Goal: Information Seeking & Learning: Learn about a topic

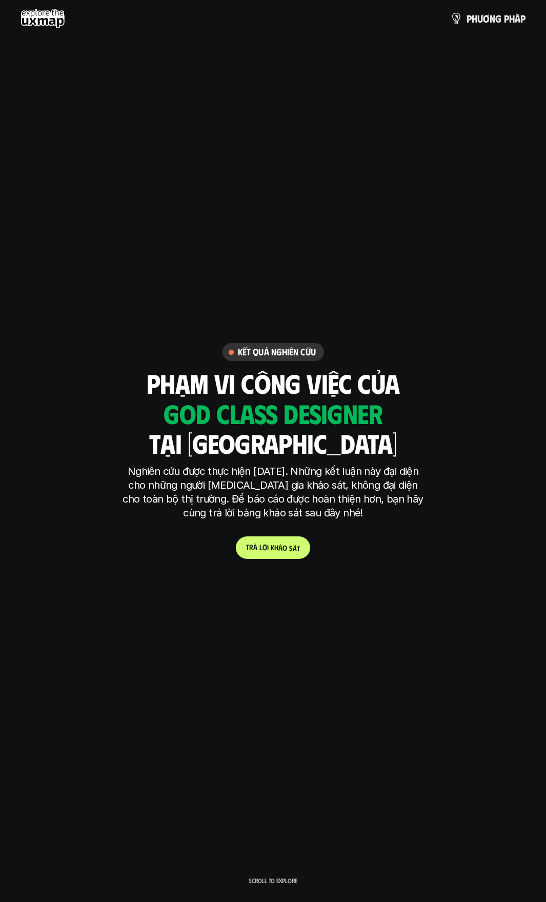
click at [276, 548] on p "t r ả l ờ i k h ả o s á t" at bounding box center [273, 547] width 54 height 9
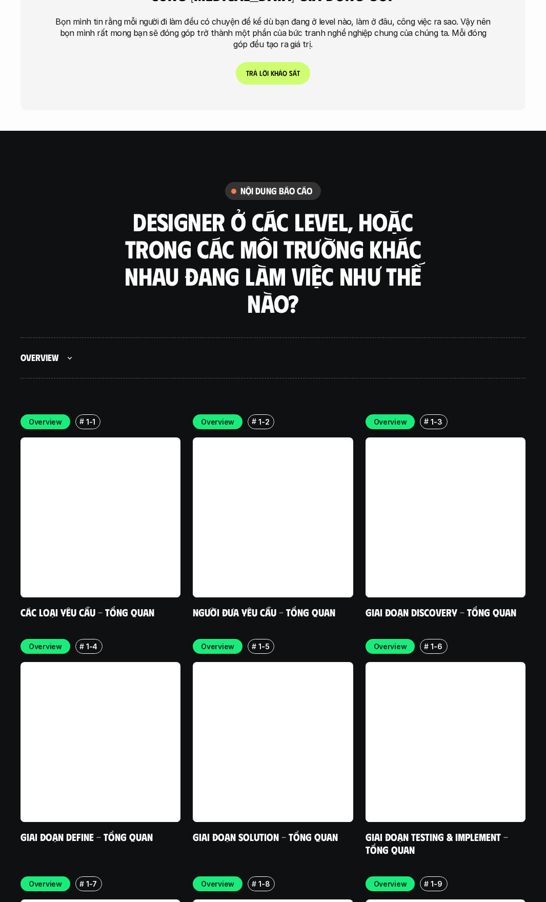
scroll to position [3196, 0]
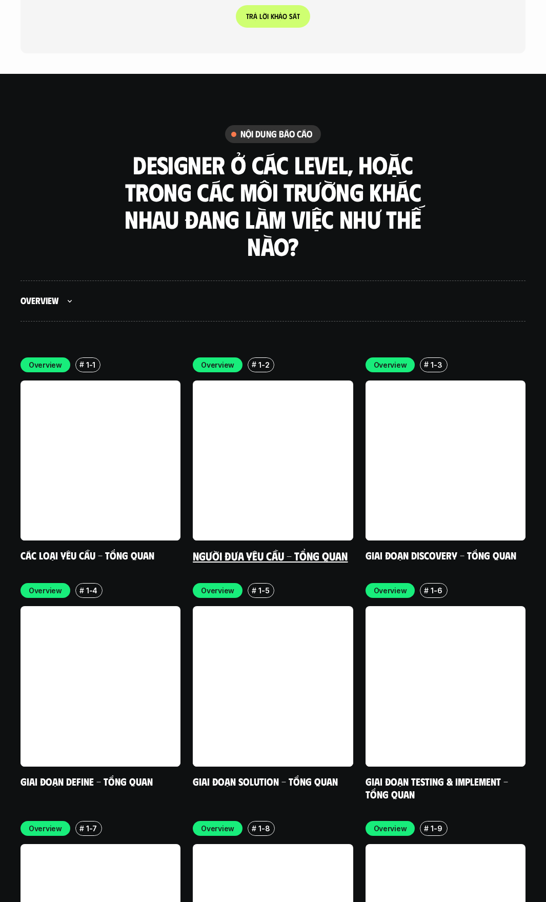
click at [228, 381] on link at bounding box center [273, 461] width 160 height 160
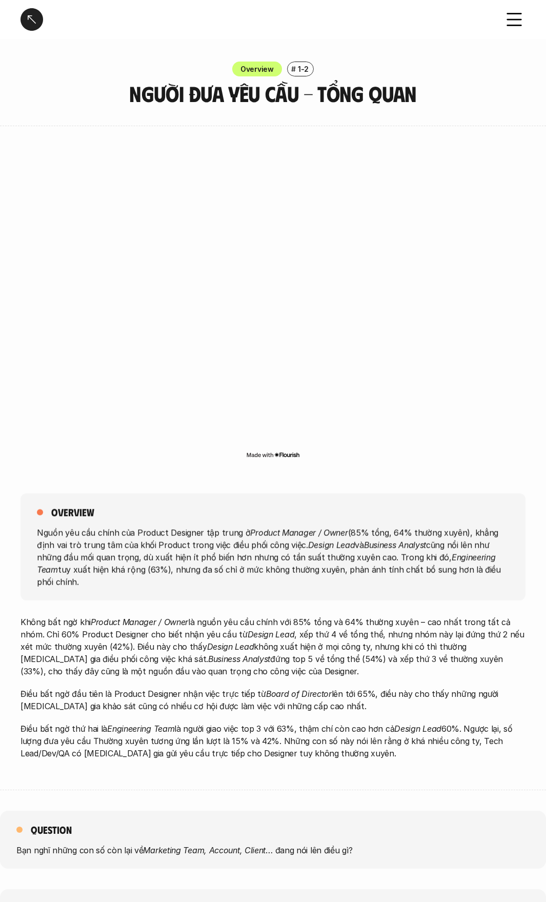
click at [38, 19] on div at bounding box center [32, 19] width 23 height 23
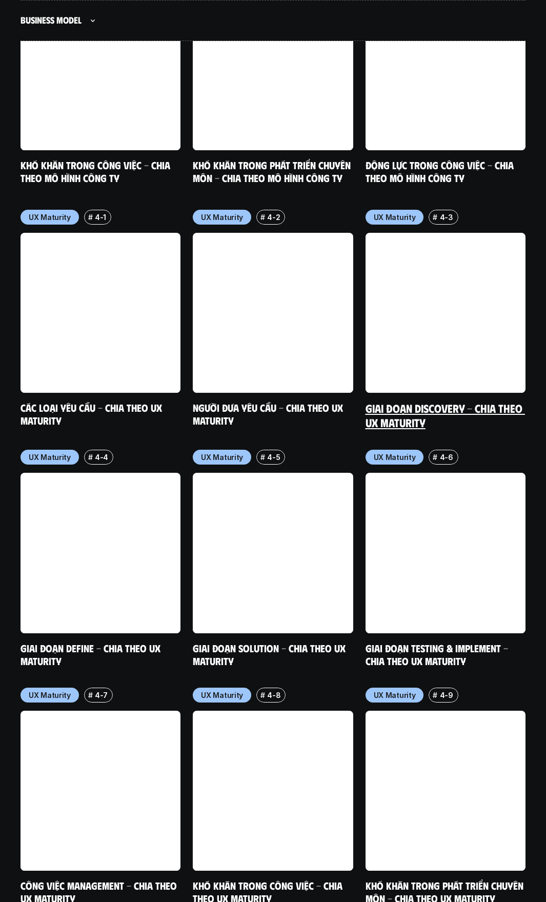
scroll to position [5885, 0]
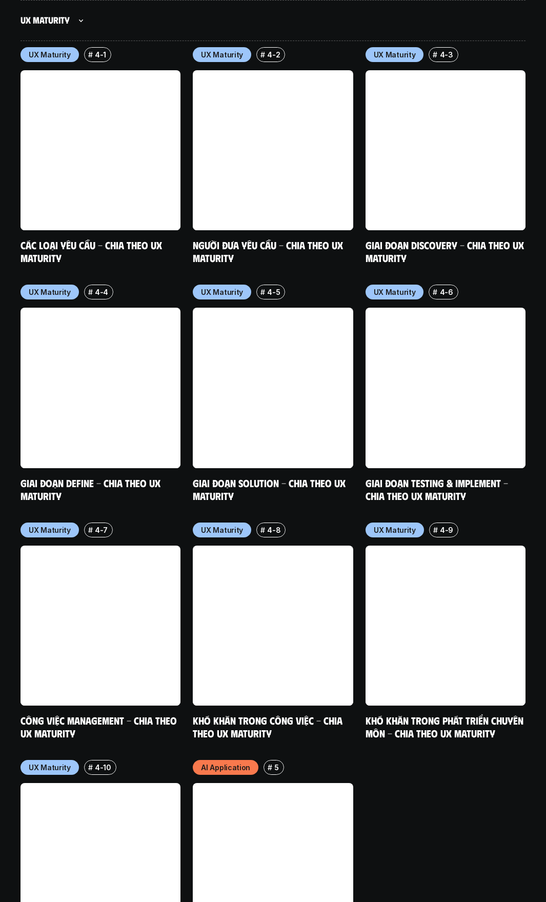
click at [413, 731] on div "UX Maturity # 4-1 Các loại yêu cầu - Chia theo UX Maturity UX Maturity # 4-2 Ng…" at bounding box center [273, 512] width 505 height 930
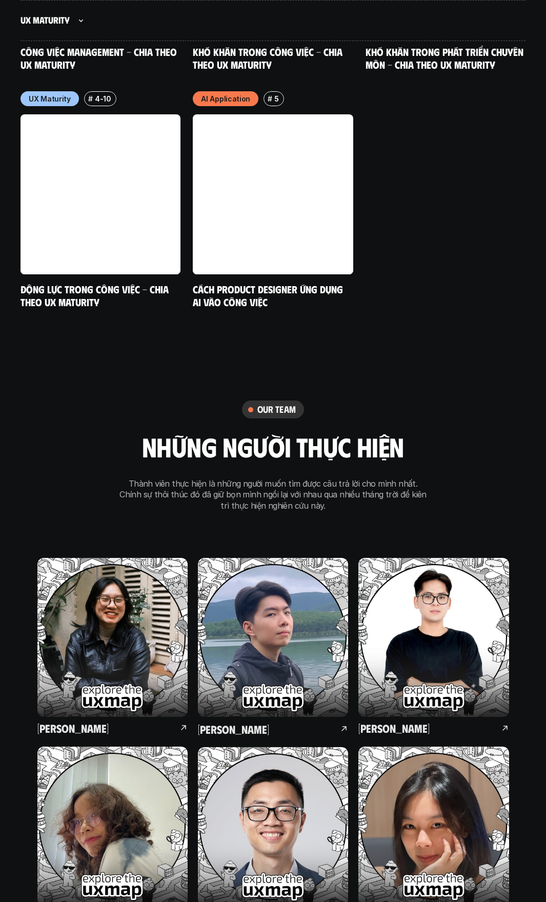
scroll to position [6569, 0]
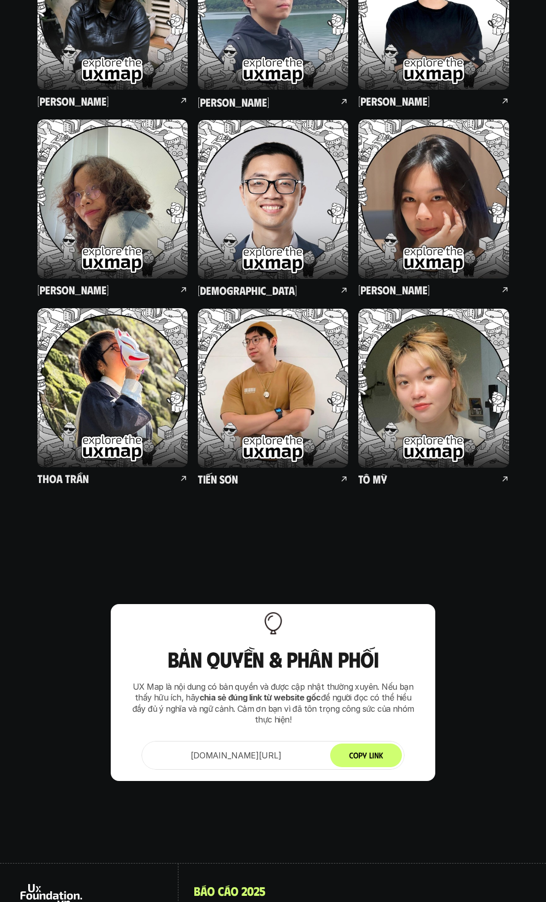
scroll to position [7253, 0]
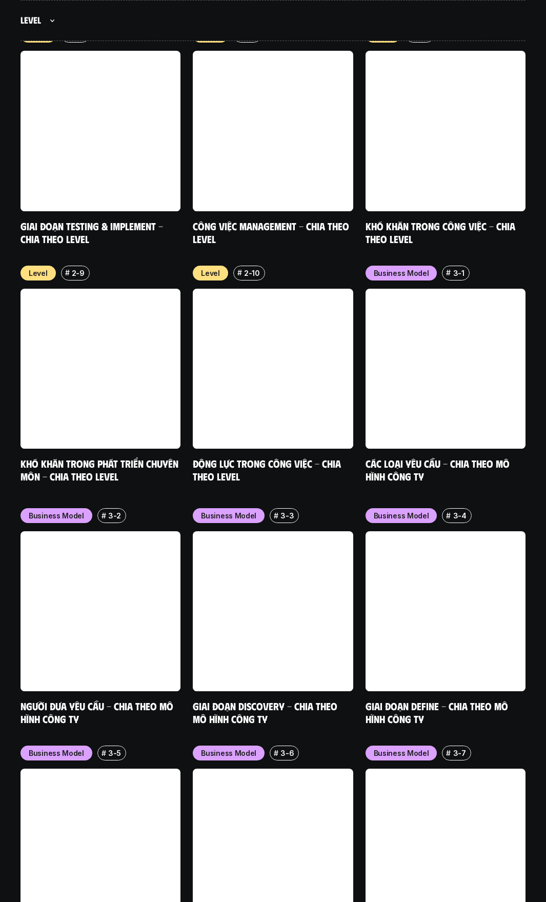
scroll to position [4570, 0]
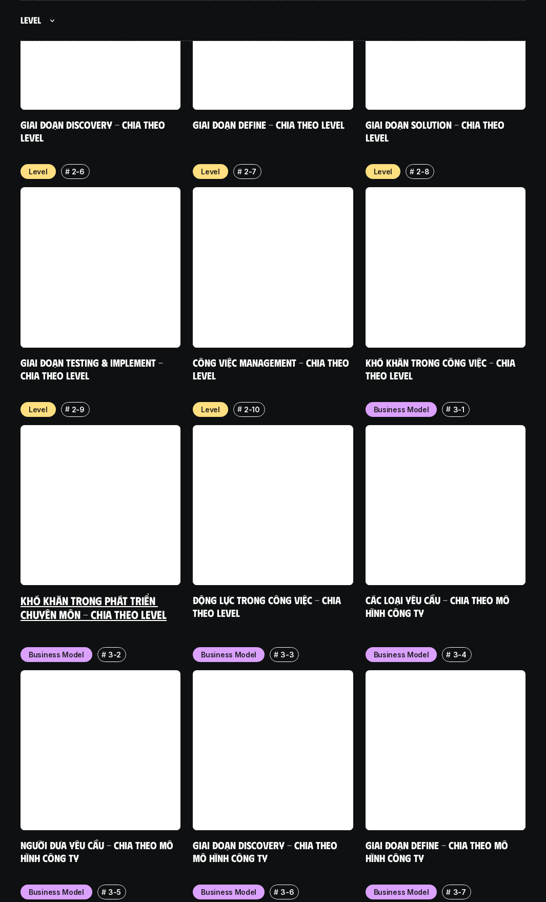
click at [64, 425] on link at bounding box center [101, 505] width 160 height 160
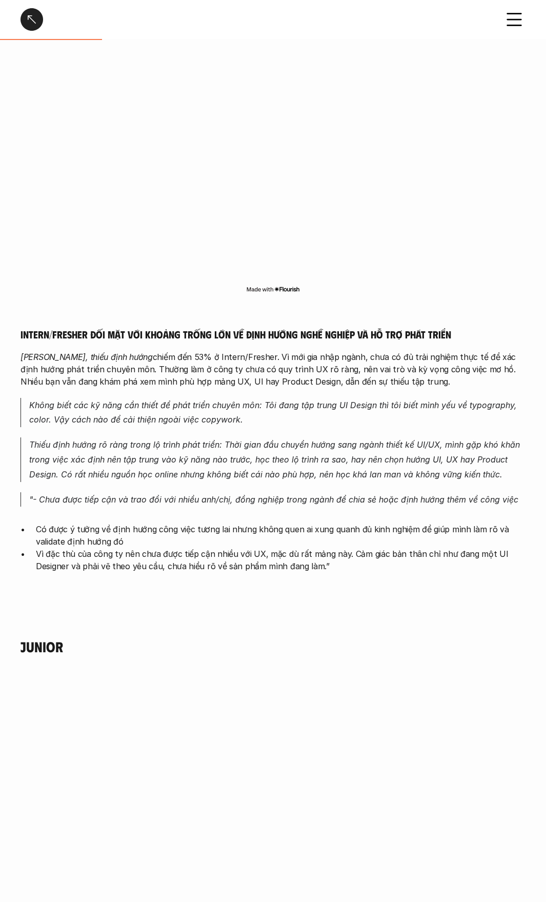
scroll to position [958, 0]
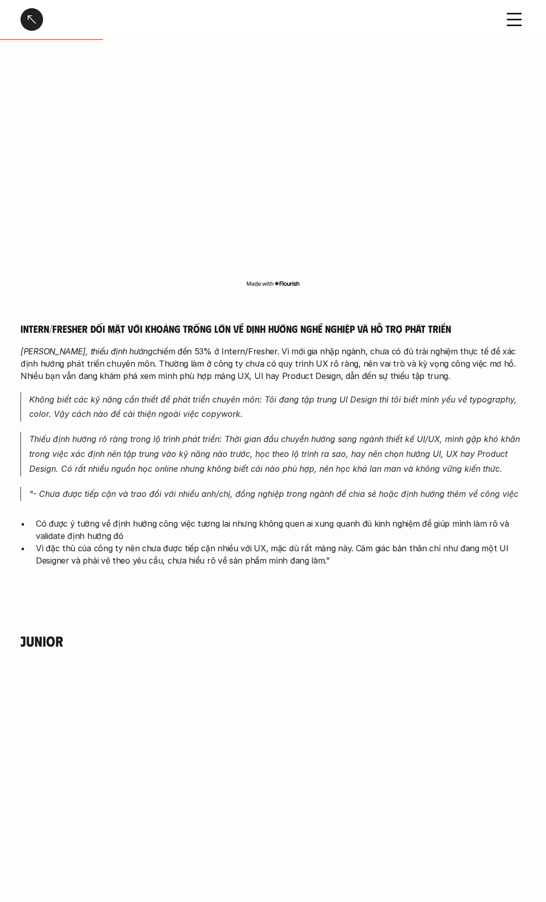
click at [181, 435] on p "Thiếu định hướng rõ ràng trong lộ trình phát triển: Thời gian đầu chuyển hướng …" at bounding box center [277, 454] width 496 height 44
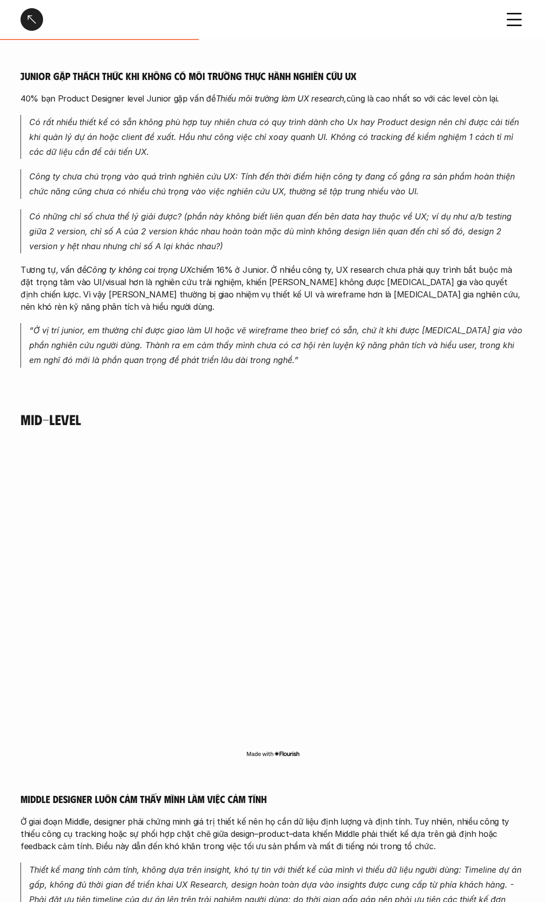
scroll to position [1915, 0]
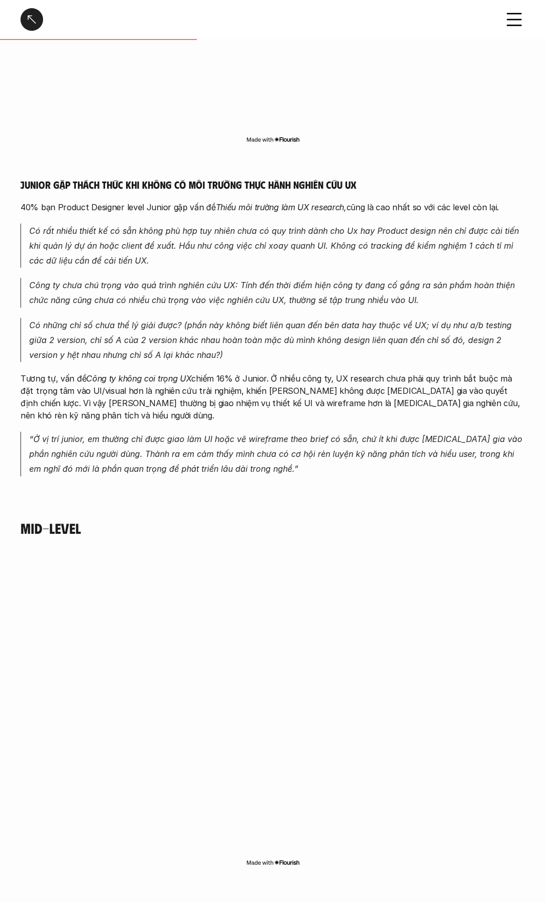
scroll to position [1778, 0]
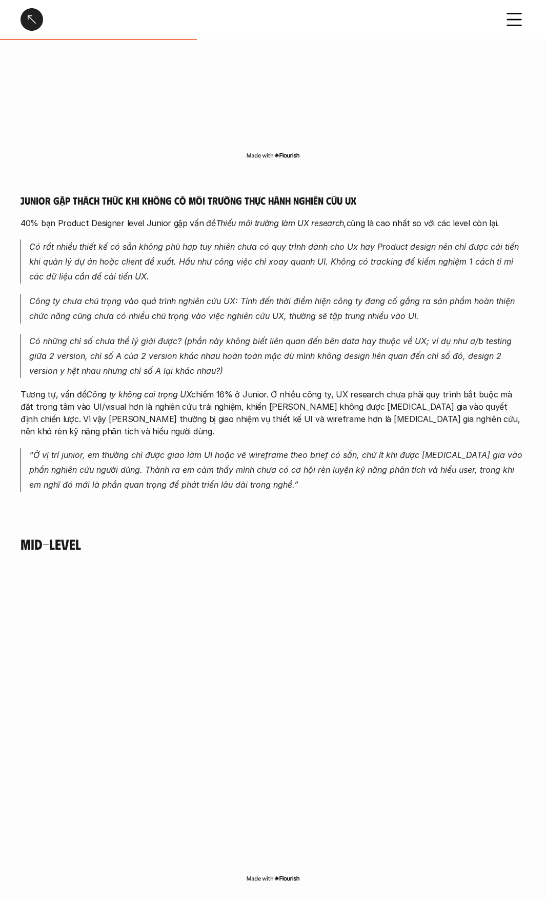
click at [367, 362] on p "Có những chỉ số chưa thể lý giải được? (phần này không biết liên quan đến bên d…" at bounding box center [277, 356] width 496 height 44
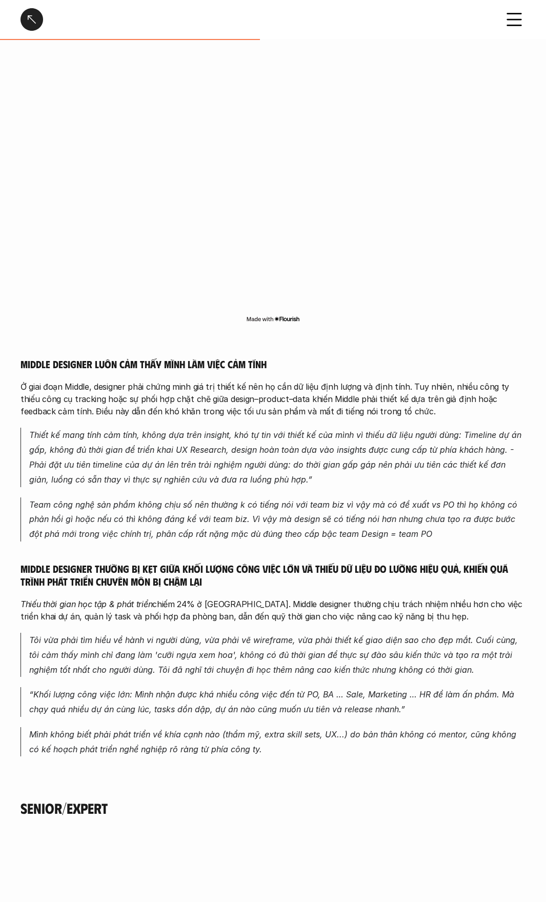
scroll to position [2462, 0]
